Goal: Obtain resource: Obtain resource

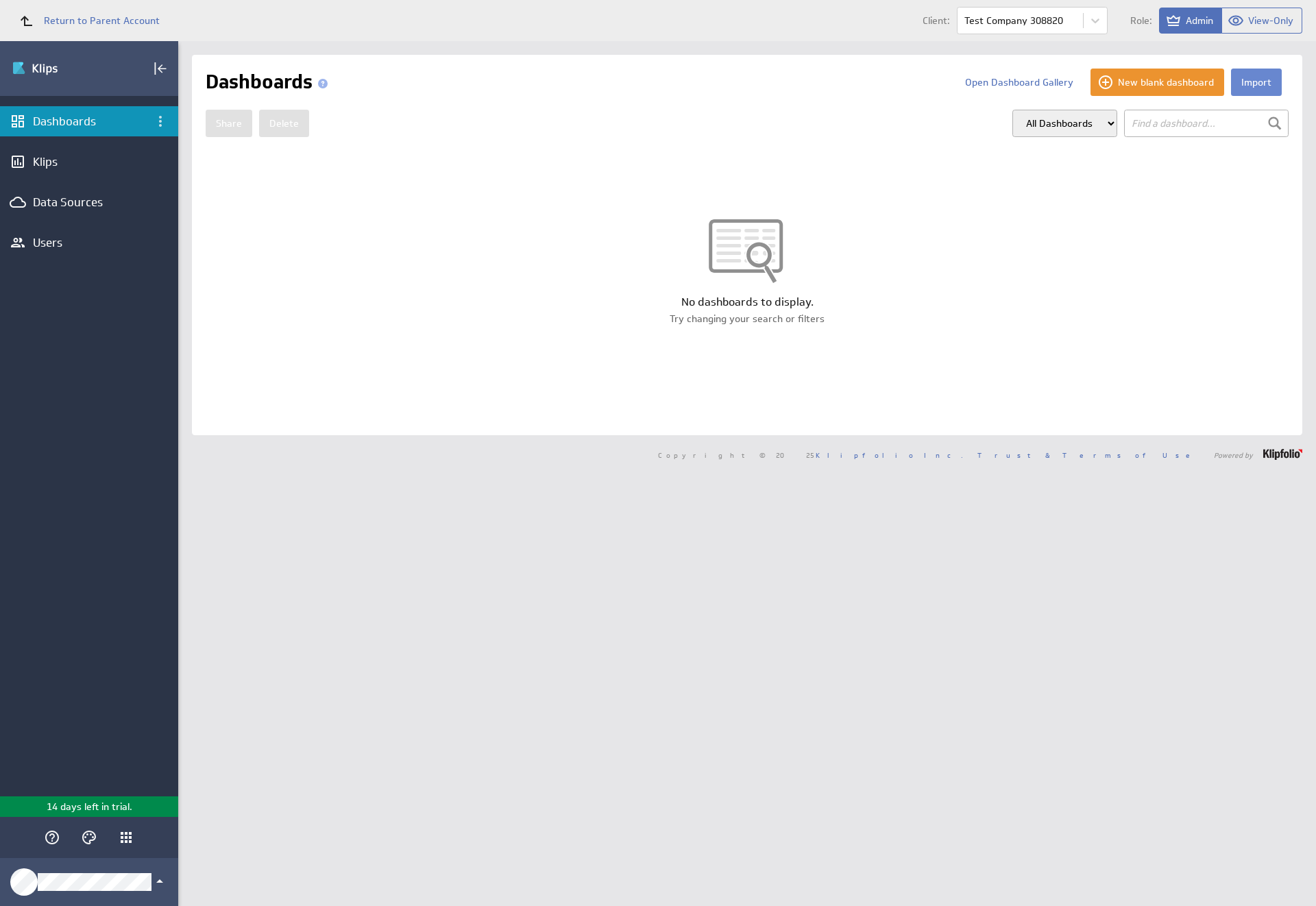
click at [1245, 82] on button "Import" at bounding box center [1257, 82] width 51 height 27
